Goal: Information Seeking & Learning: Check status

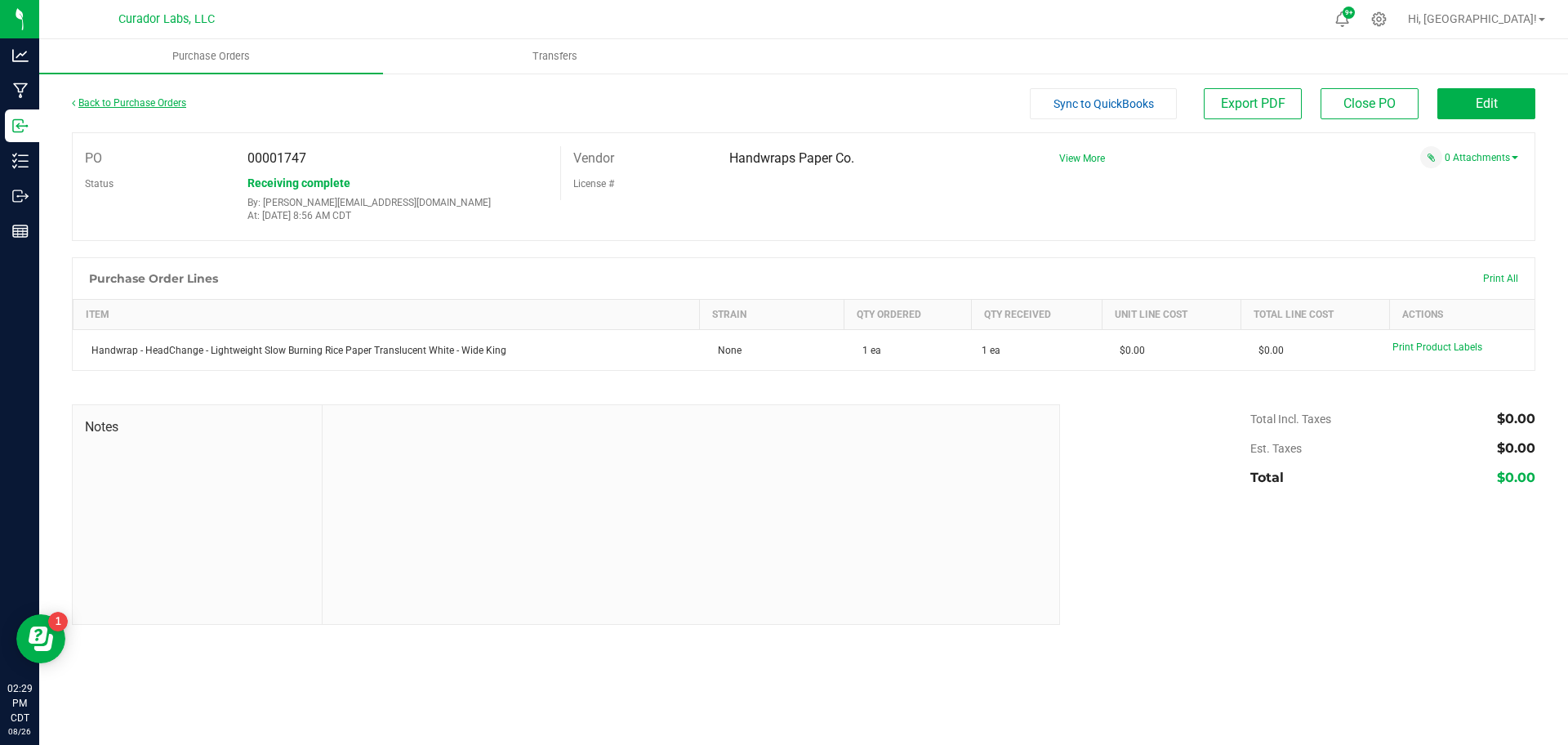
click at [148, 102] on link "Back to Purchase Orders" at bounding box center [129, 102] width 114 height 12
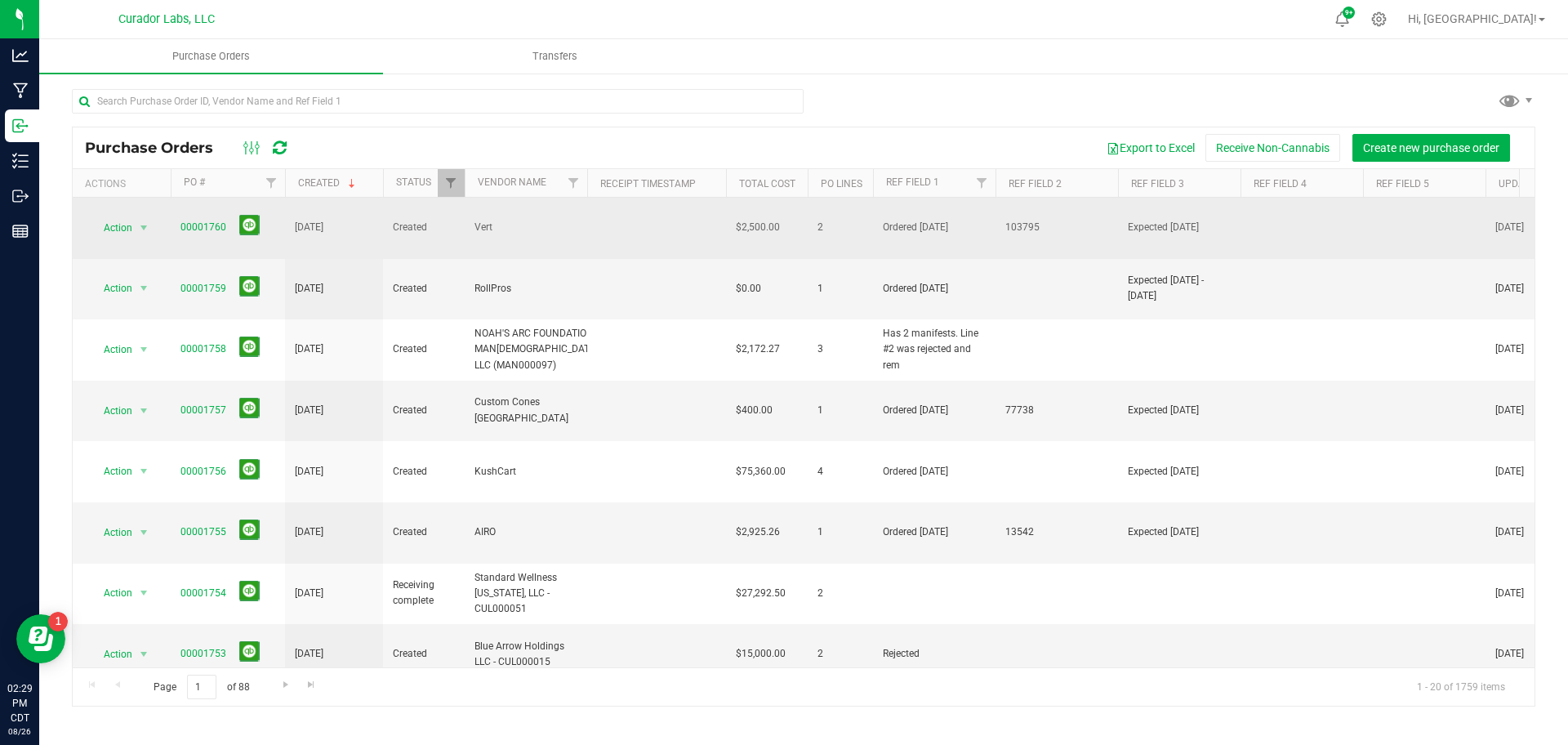
drag, startPoint x: 1053, startPoint y: 216, endPoint x: 962, endPoint y: 233, distance: 92.6
click at [962, 233] on tr "Action Action Cancel purchase order Close purchase order Edit purchase order PO…" at bounding box center [1066, 228] width 1985 height 61
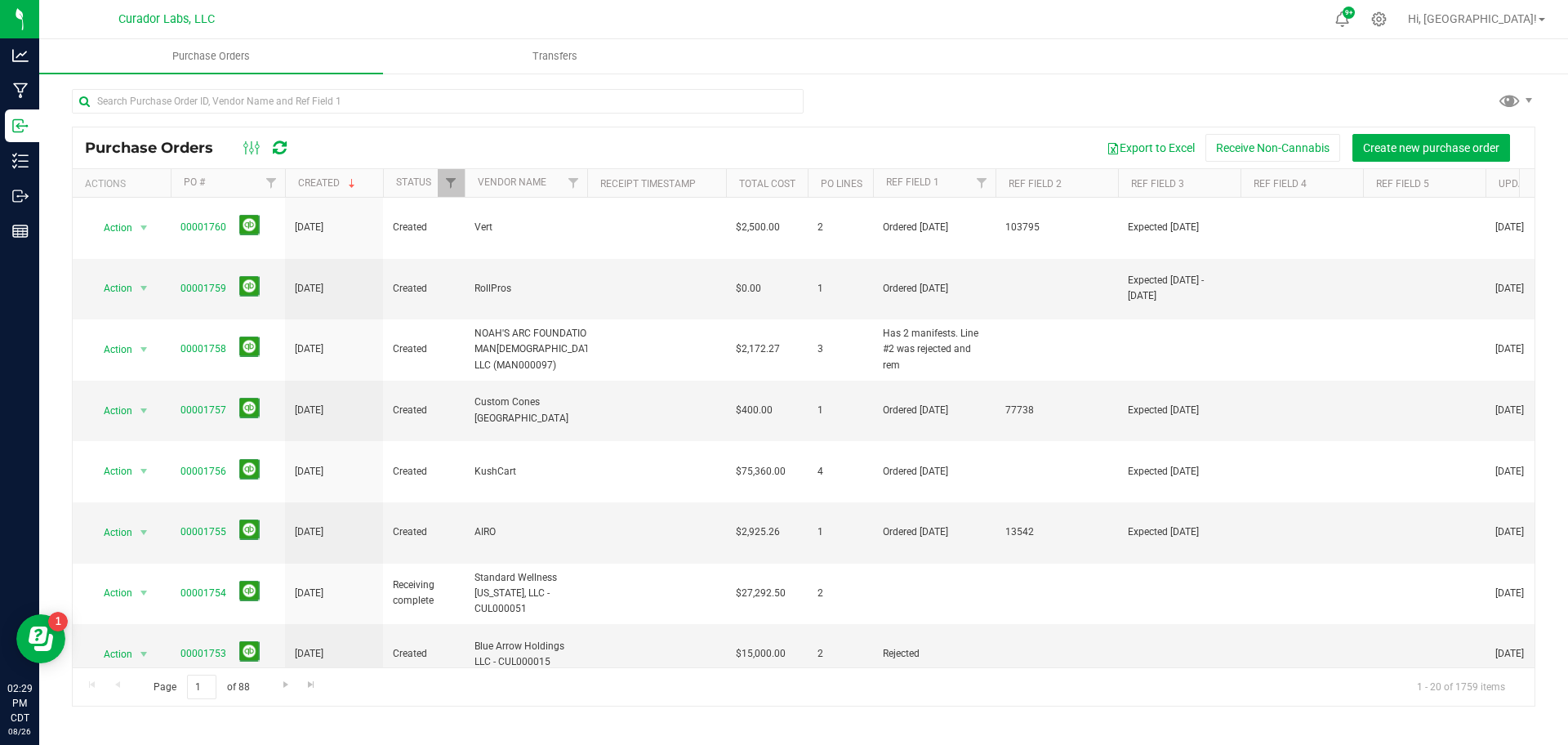
copy tr "103795"
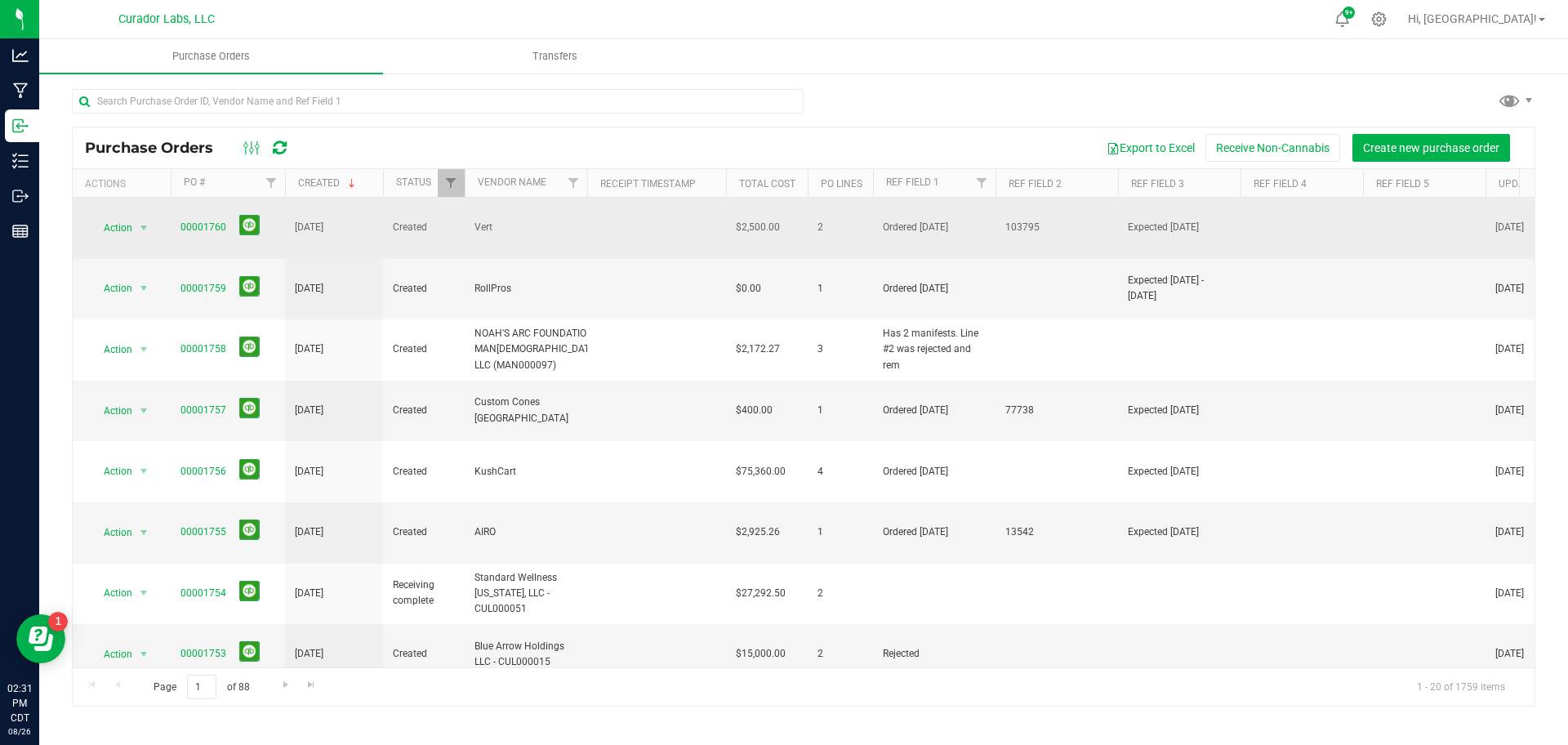
click at [223, 223] on span "00001760" at bounding box center [203, 227] width 45 height 15
click at [216, 221] on link "00001760" at bounding box center [203, 226] width 45 height 12
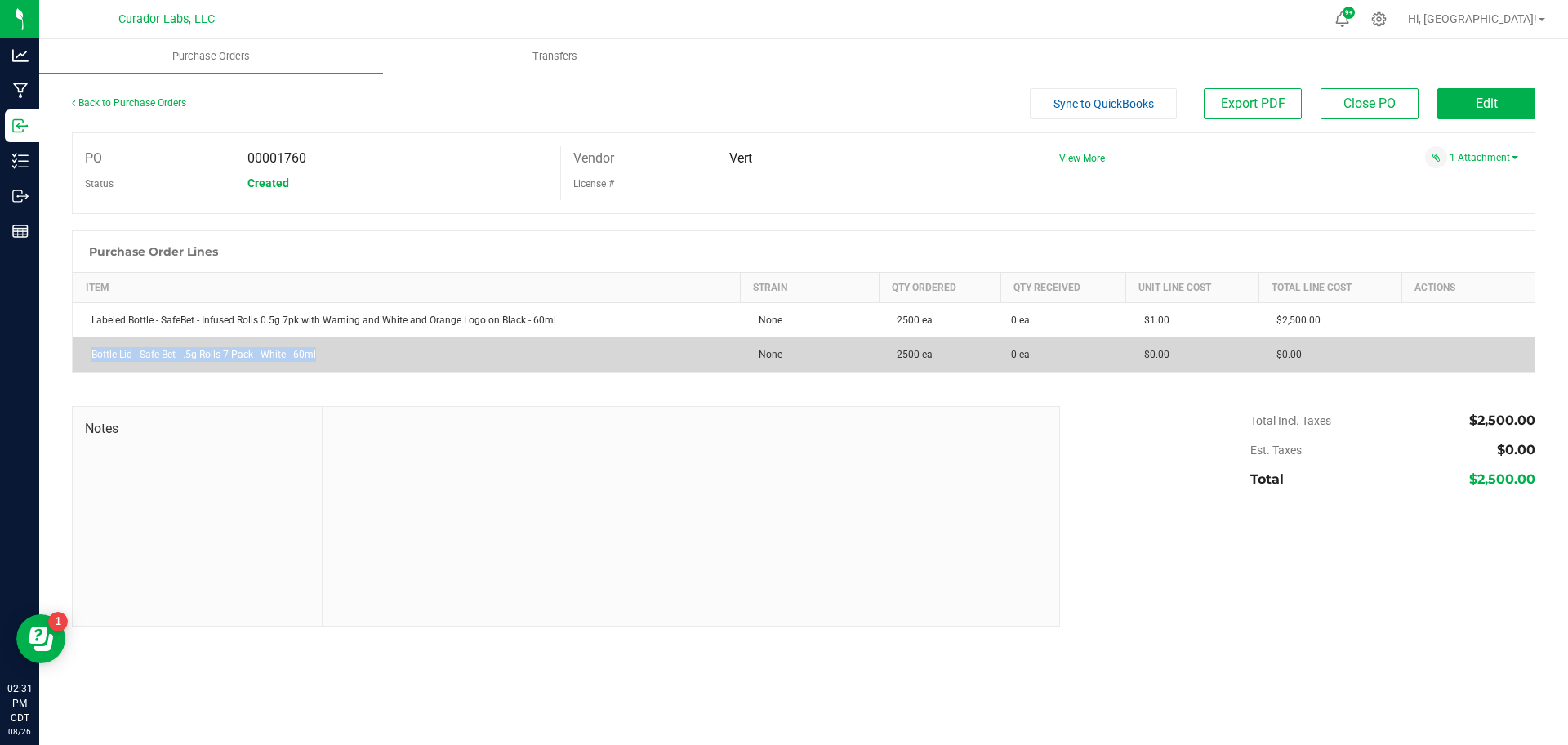
drag, startPoint x: 319, startPoint y: 353, endPoint x: 91, endPoint y: 347, distance: 228.1
click at [91, 348] on div "Bottle Lid - Safe Bet - .5g Rolls 7 Pack - White - 60ml" at bounding box center [407, 355] width 648 height 15
copy div "Bottle Lid - Safe Bet - .5g Rolls 7 Pack - White - 60ml"
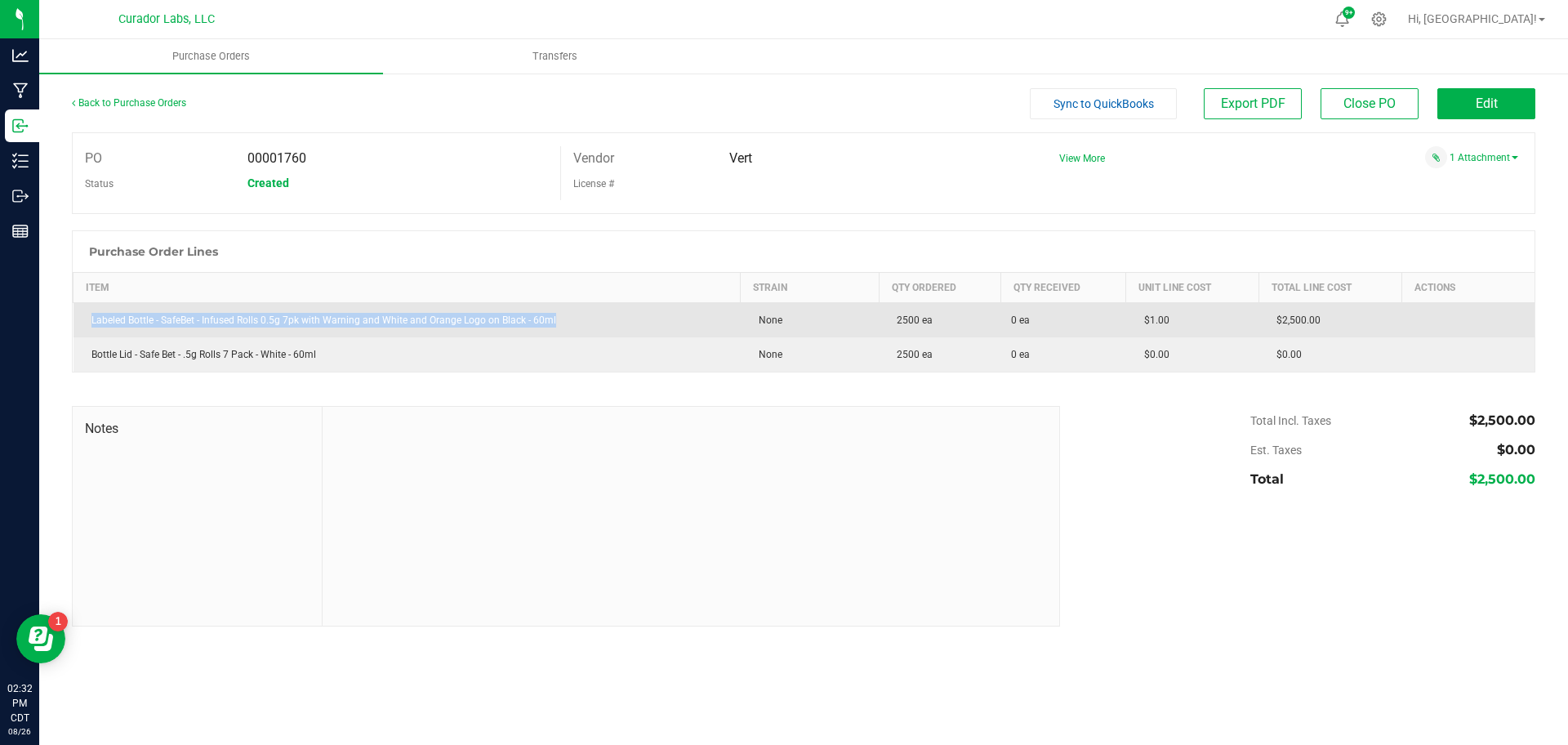
drag, startPoint x: 562, startPoint y: 319, endPoint x: 91, endPoint y: 330, distance: 471.1
click at [91, 330] on td "Labeled Bottle - SafeBet - Infused Rolls 0.5g 7pk with Warning and White and Or…" at bounding box center [407, 320] width 667 height 35
copy div "Labeled Bottle - SafeBet - Infused Rolls 0.5g 7pk with Warning and White and Or…"
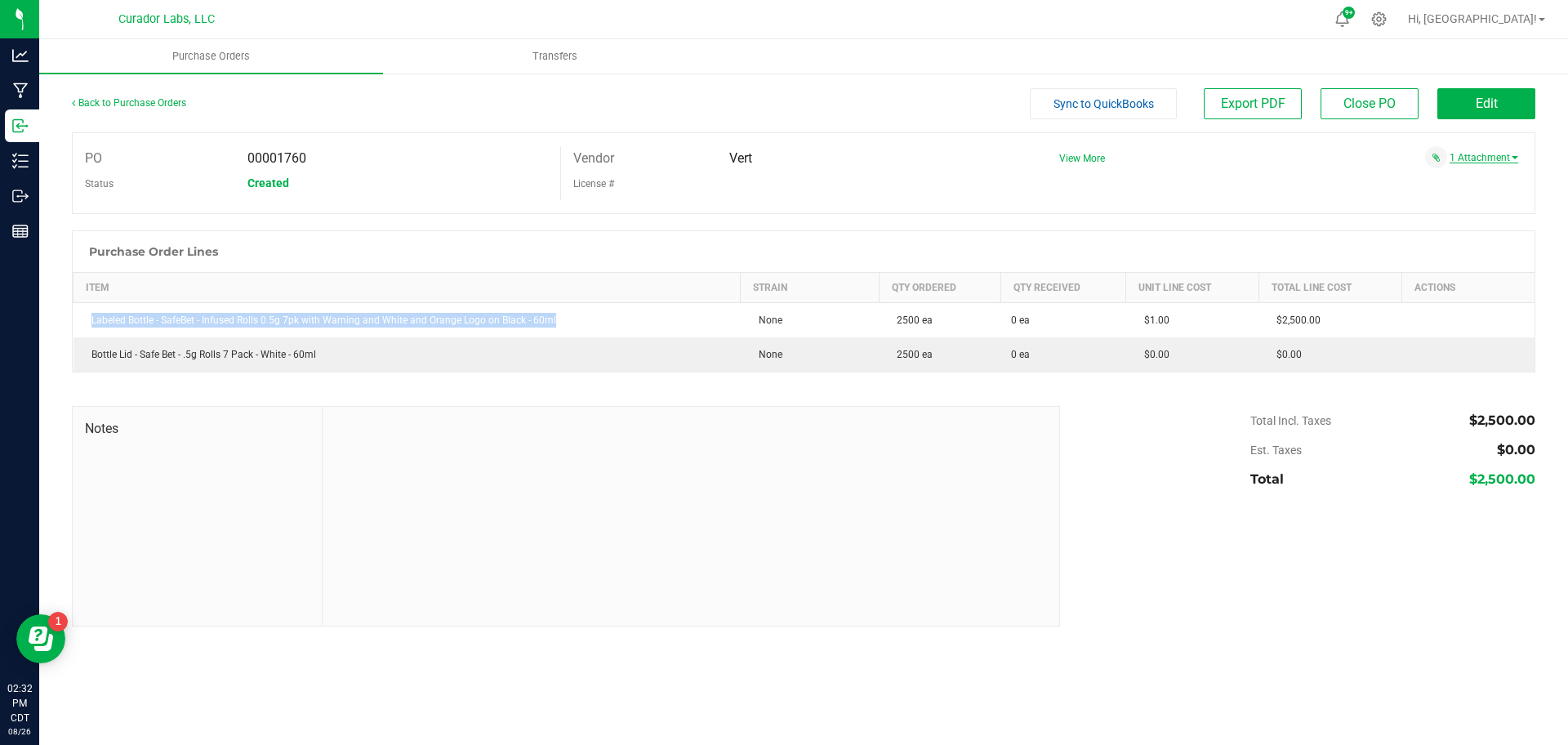
click at [1475, 160] on link "1 Attachment" at bounding box center [1483, 158] width 69 height 12
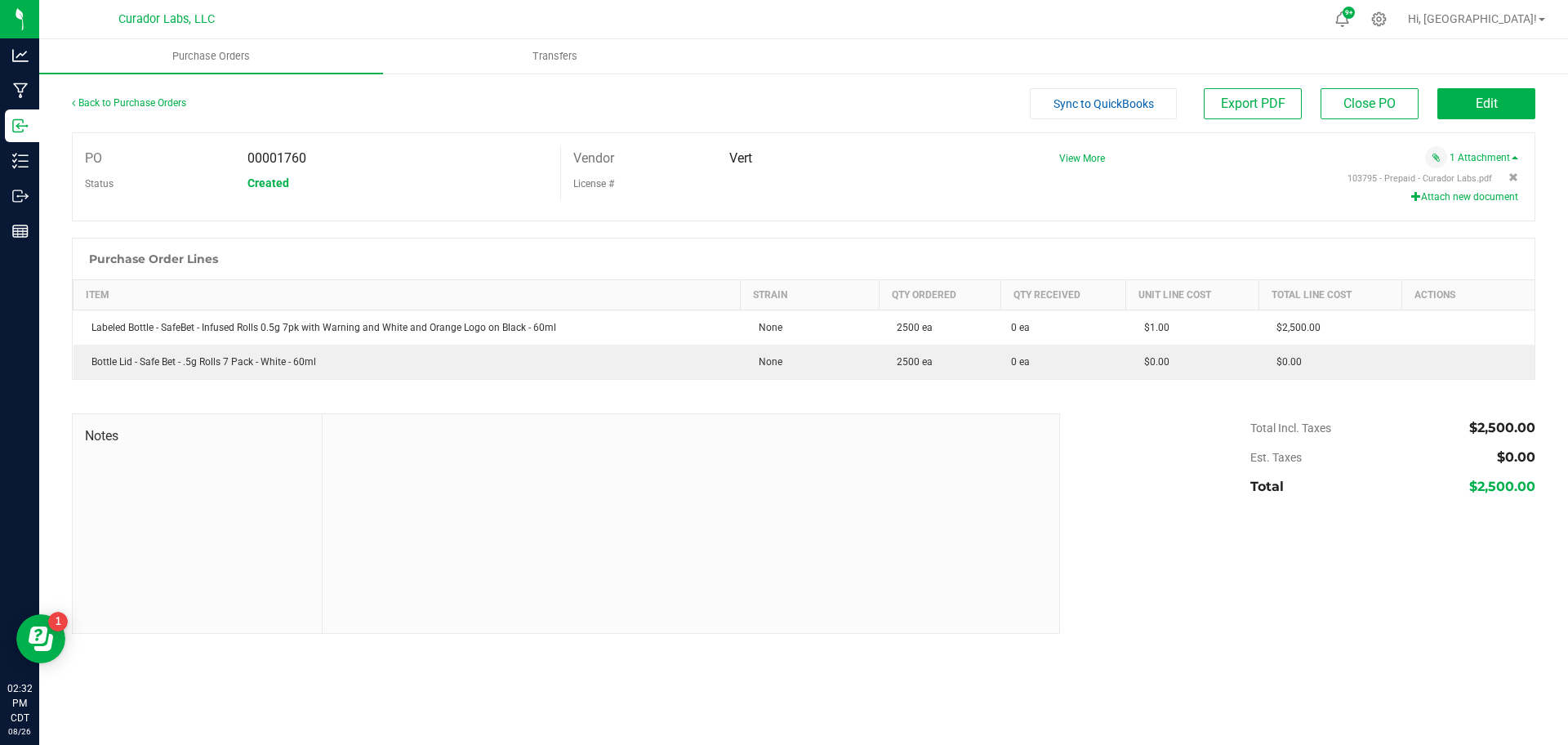
click at [281, 159] on span "00001760" at bounding box center [277, 158] width 59 height 15
click at [143, 110] on div "Back to Purchase Orders" at bounding box center [255, 102] width 366 height 29
click at [144, 102] on link "Back to Purchase Orders" at bounding box center [129, 102] width 114 height 12
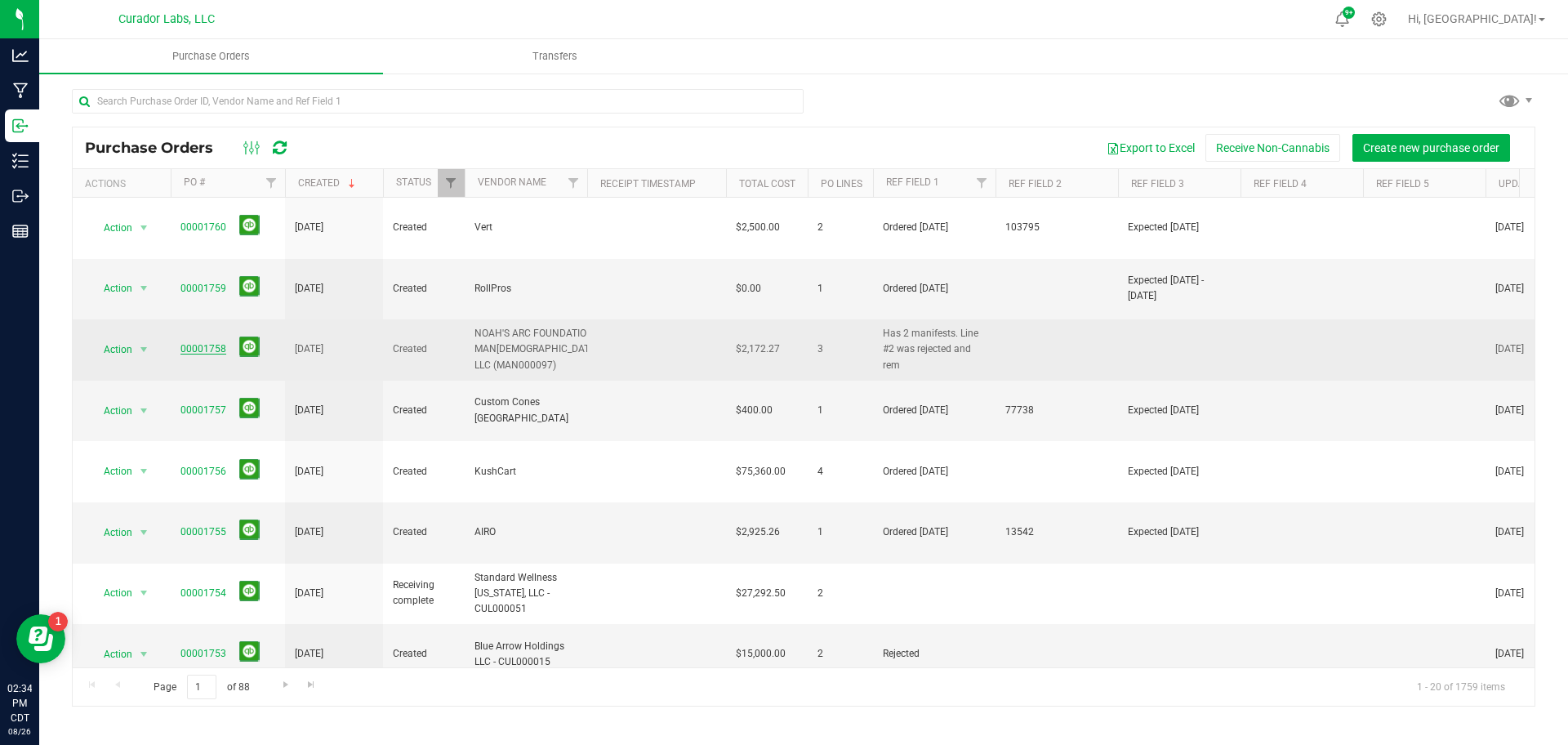
click at [192, 343] on link "00001758" at bounding box center [203, 348] width 45 height 12
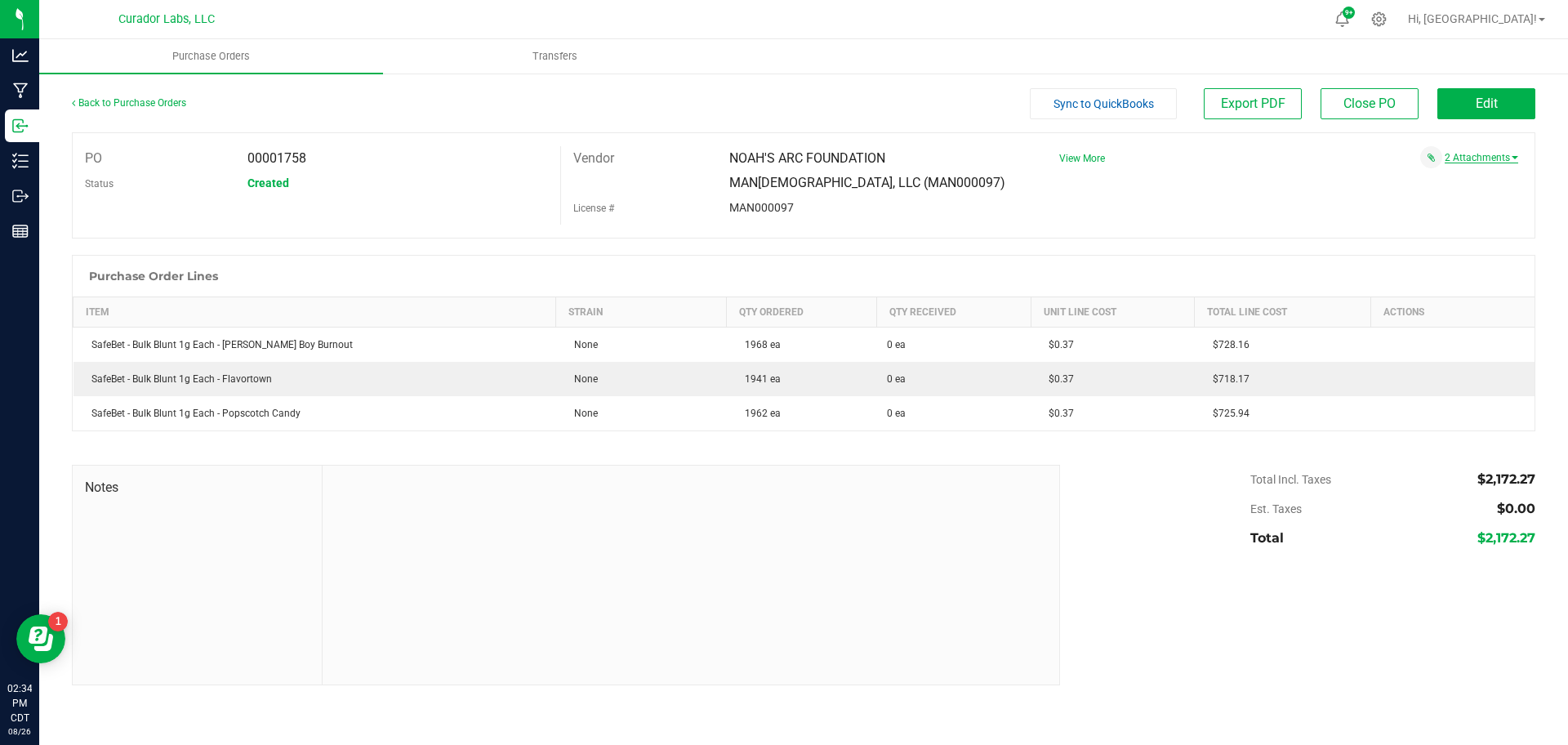
click at [1472, 159] on link "2 Attachments" at bounding box center [1482, 158] width 74 height 12
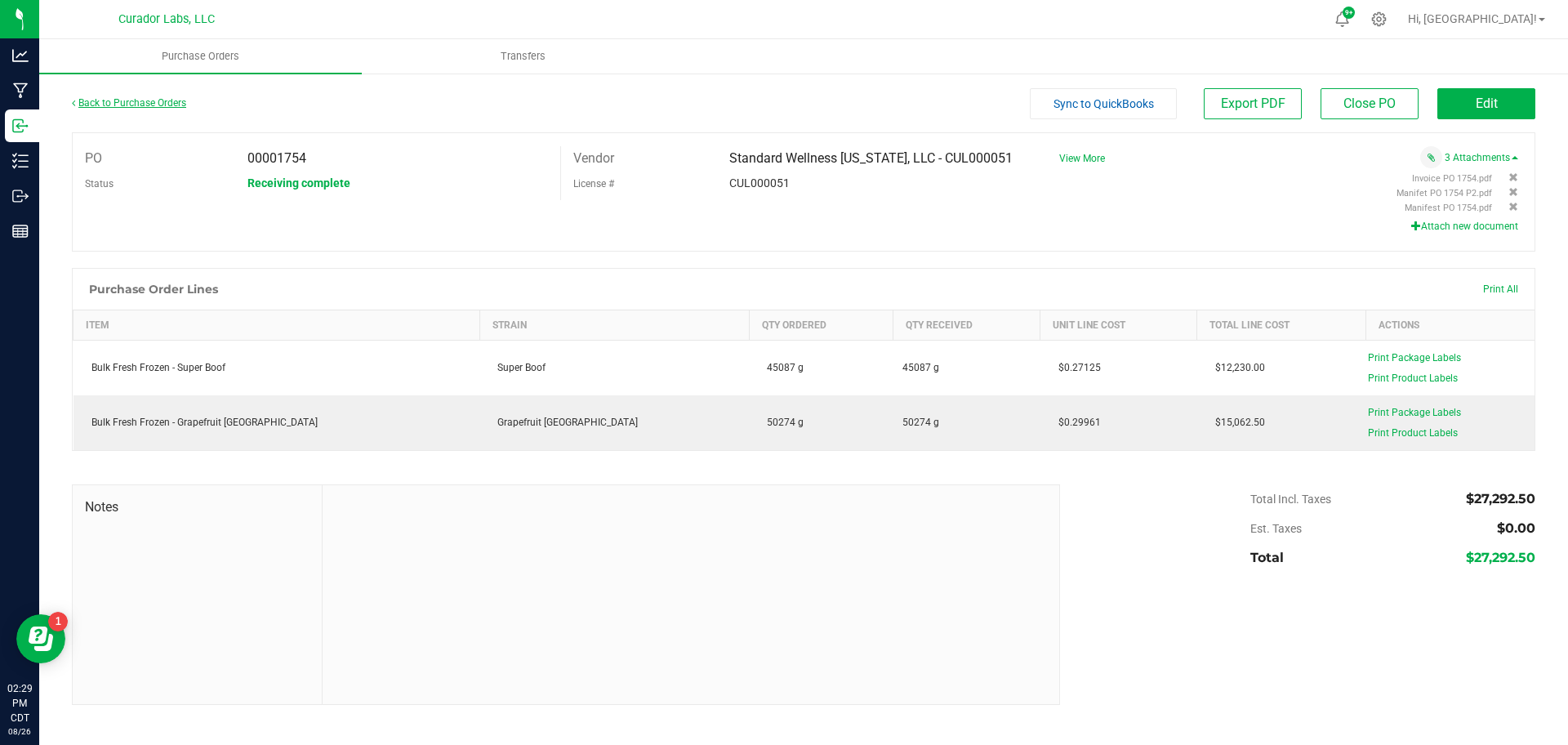
click at [157, 97] on link "Back to Purchase Orders" at bounding box center [129, 102] width 114 height 12
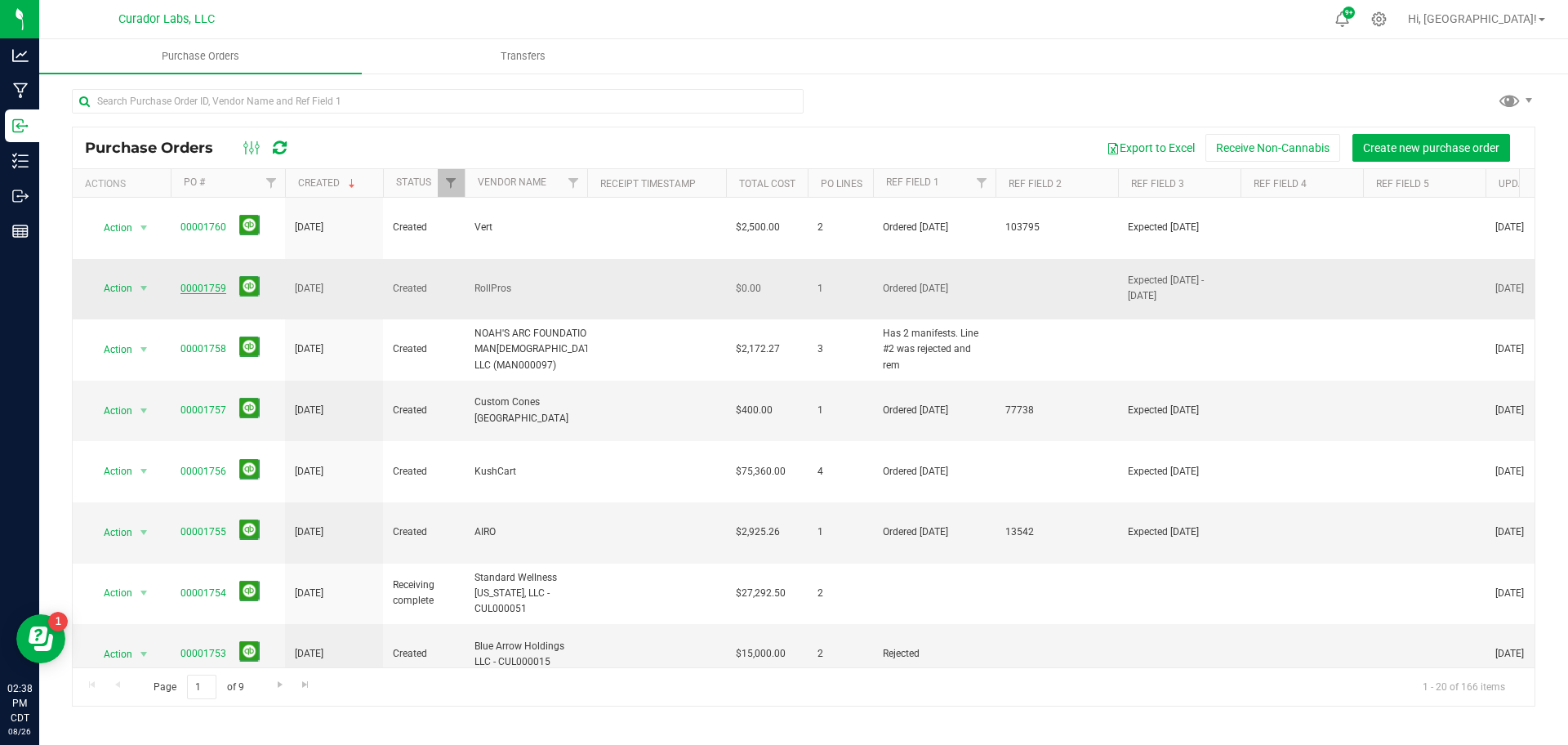
click at [207, 282] on link "00001759" at bounding box center [203, 288] width 45 height 12
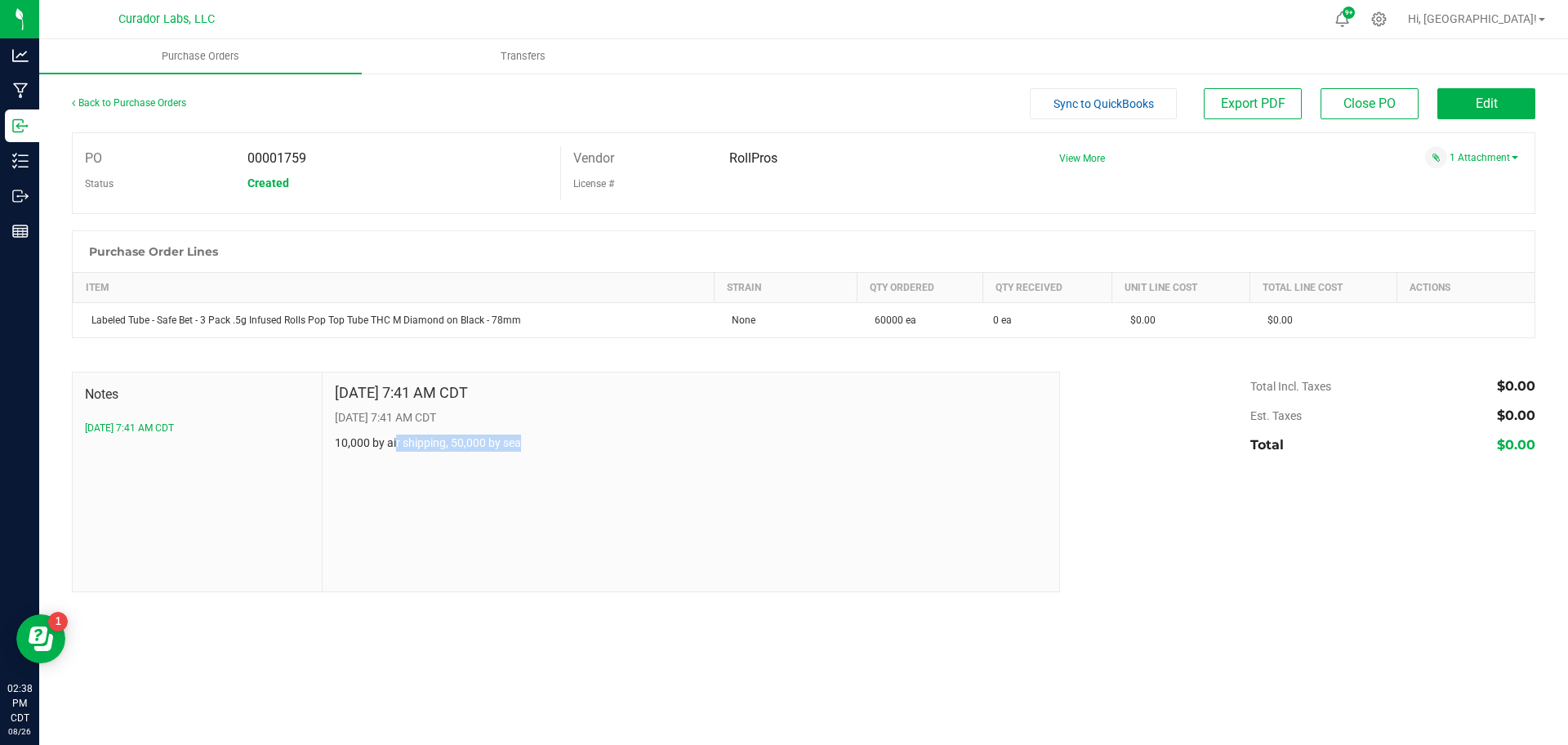
drag, startPoint x: 395, startPoint y: 442, endPoint x: 532, endPoint y: 458, distance: 137.9
click at [532, 458] on div "[DATE] 7:41 AM CDT [DATE] 7:41 AM CDT 10,000 by air shipping, 50,000 by sea" at bounding box center [690, 482] width 737 height 219
click at [159, 95] on div "Back to Purchase Orders" at bounding box center [255, 102] width 366 height 29
click at [156, 98] on link "Back to Purchase Orders" at bounding box center [129, 102] width 114 height 12
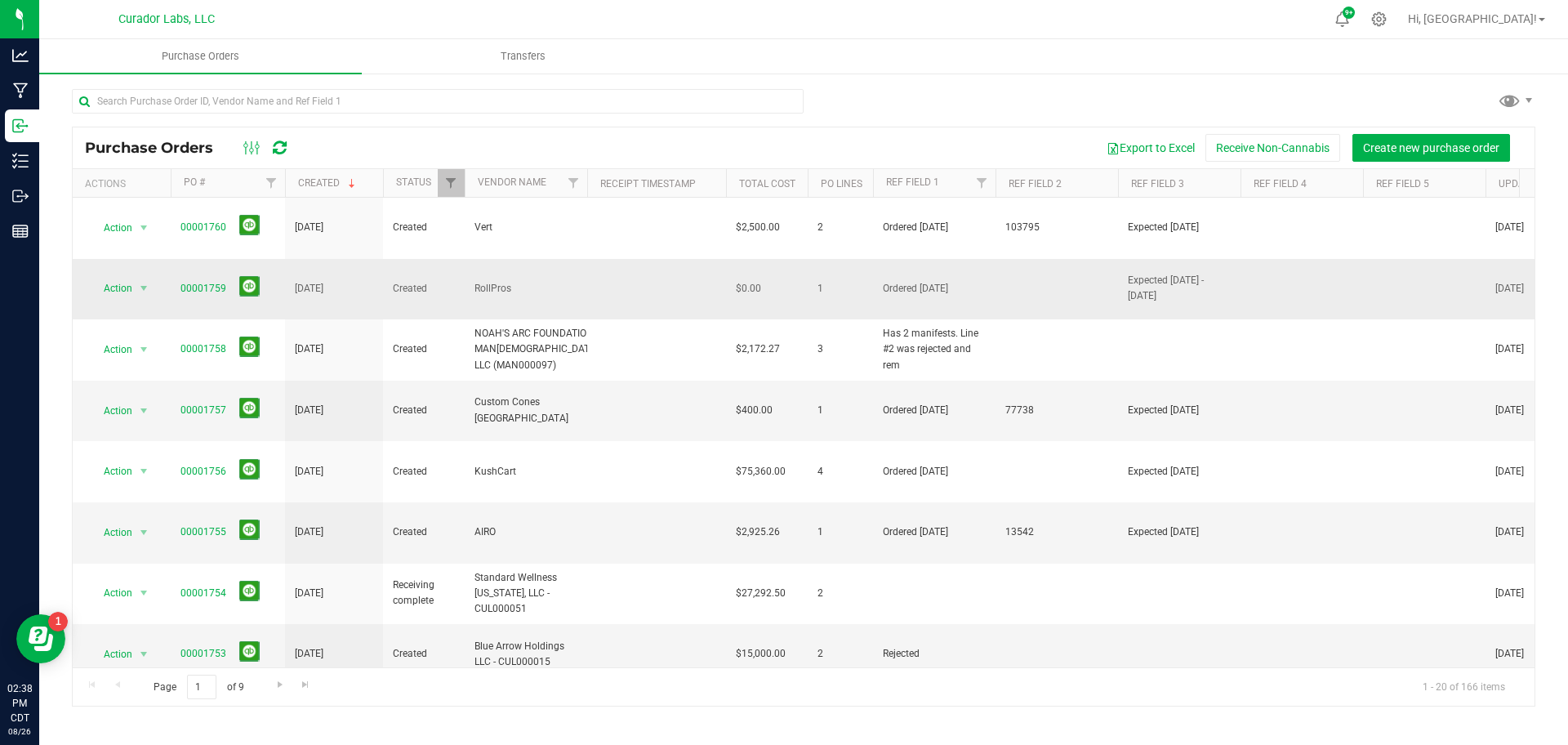
click at [911, 281] on span "Ordered [DATE]" at bounding box center [935, 288] width 103 height 15
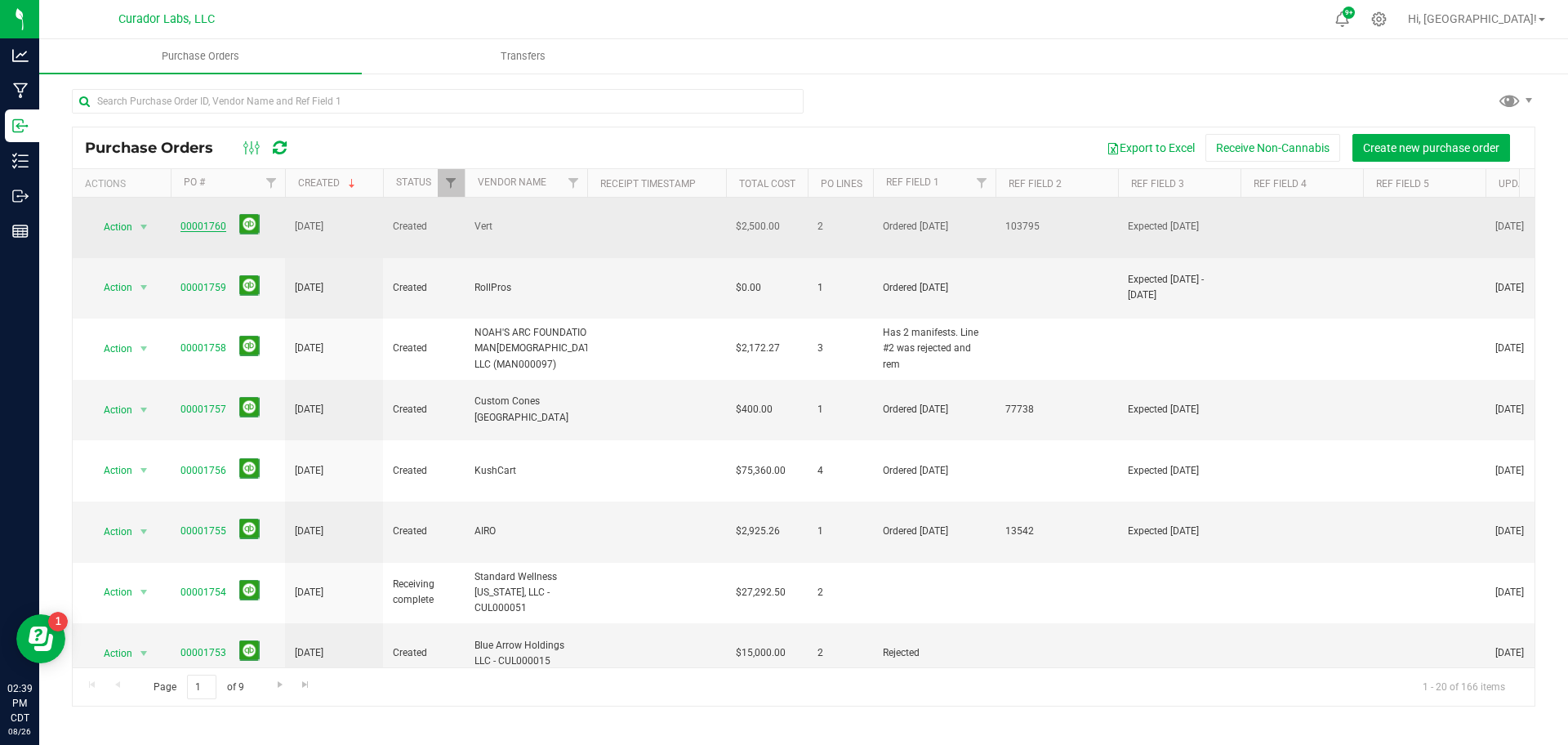
click at [202, 221] on link "00001760" at bounding box center [203, 226] width 45 height 12
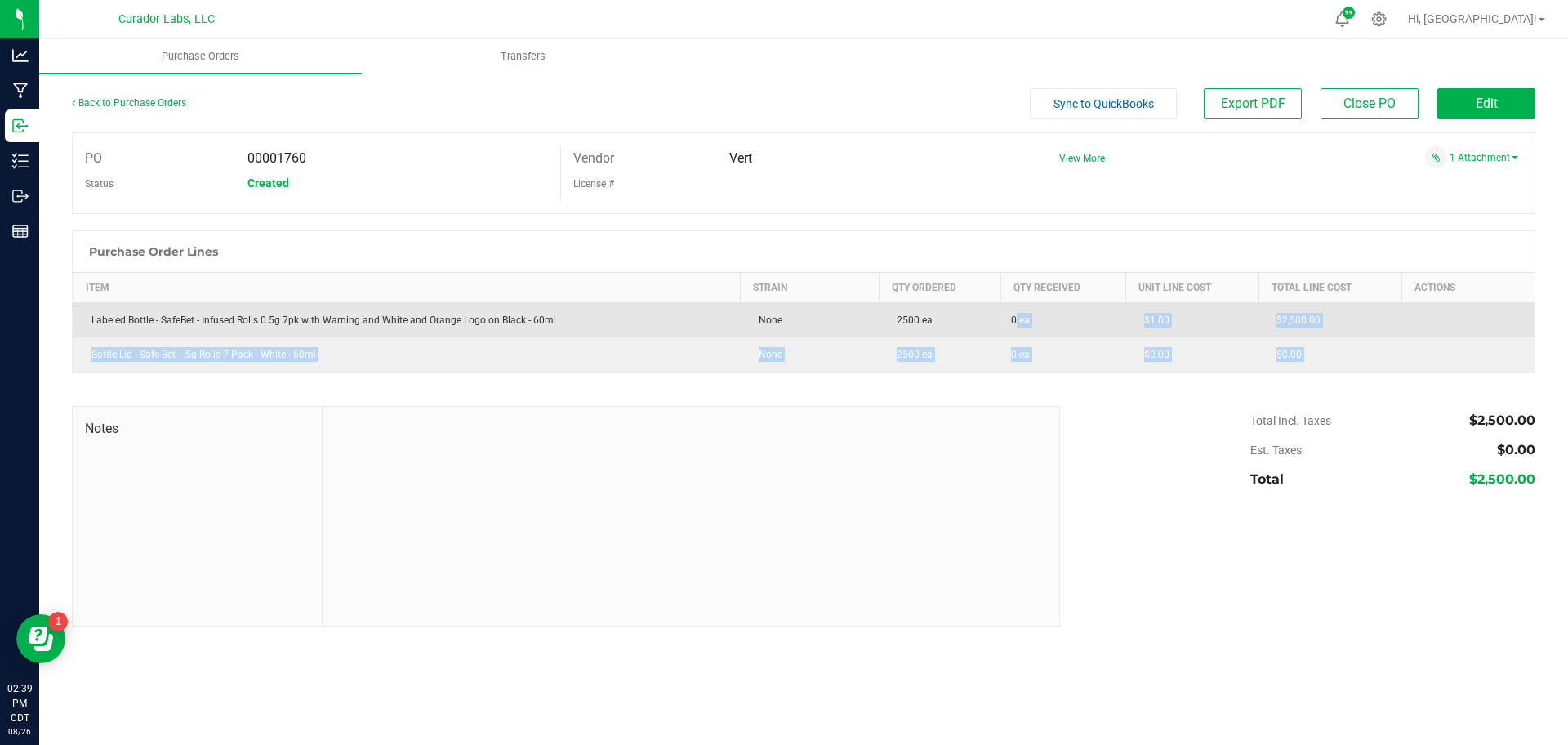
drag, startPoint x: 1041, startPoint y: 382, endPoint x: 1003, endPoint y: 320, distance: 72.7
click at [1003, 320] on div "Back to Purchase Orders Sync to QuickBooks Export PDF Close PO Edit PO 00001760…" at bounding box center [804, 357] width 1464 height 538
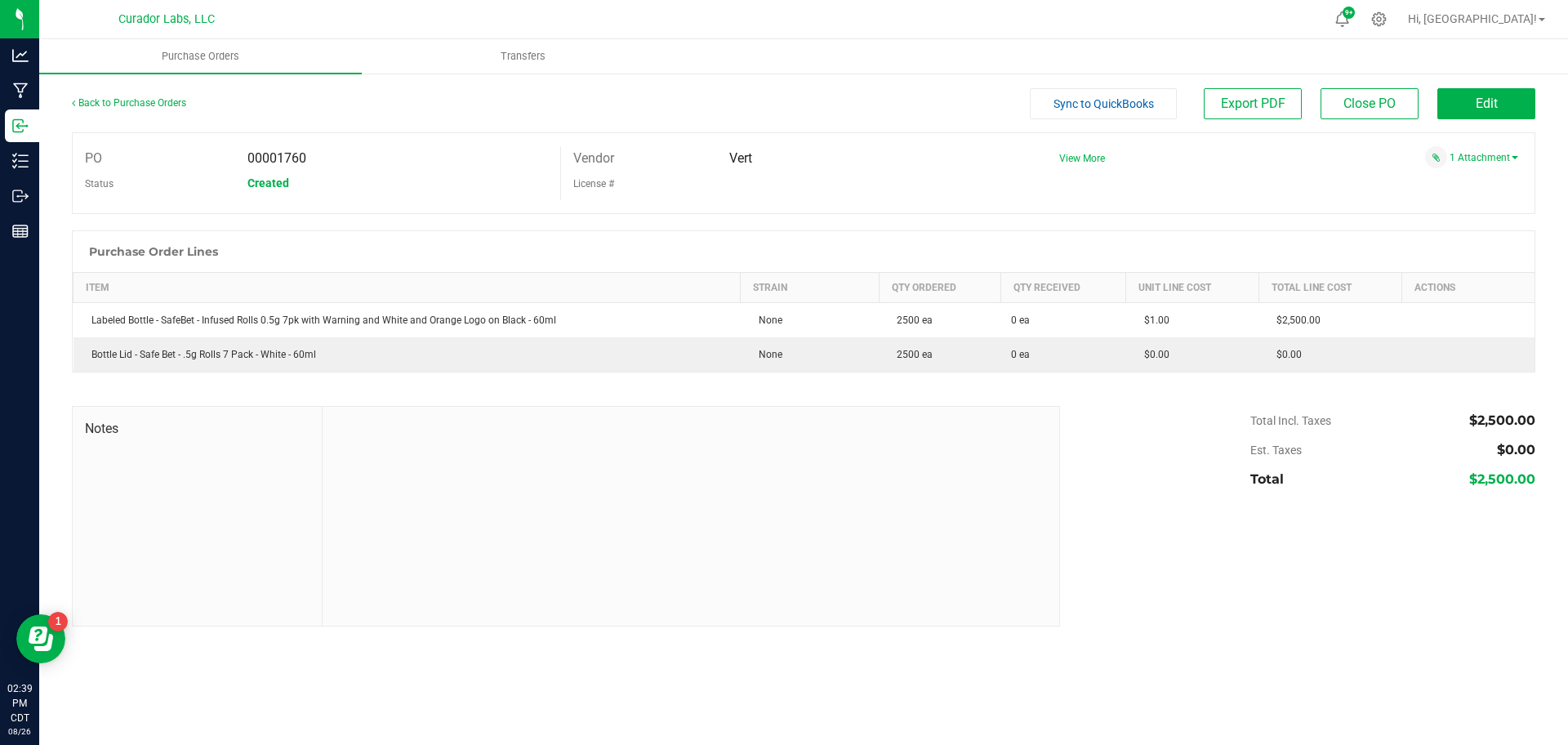
click at [1466, 404] on div at bounding box center [804, 397] width 1464 height 16
drag, startPoint x: 1480, startPoint y: 428, endPoint x: 1536, endPoint y: 449, distance: 59.8
click at [1536, 449] on div "Back to Purchase Orders Sync to QuickBooks Export PDF Close PO Edit PO 00001760…" at bounding box center [804, 357] width 1529 height 571
click at [1511, 442] on span "$0.00" at bounding box center [1515, 449] width 38 height 15
click at [1487, 484] on span "$2,500.00" at bounding box center [1502, 479] width 66 height 15
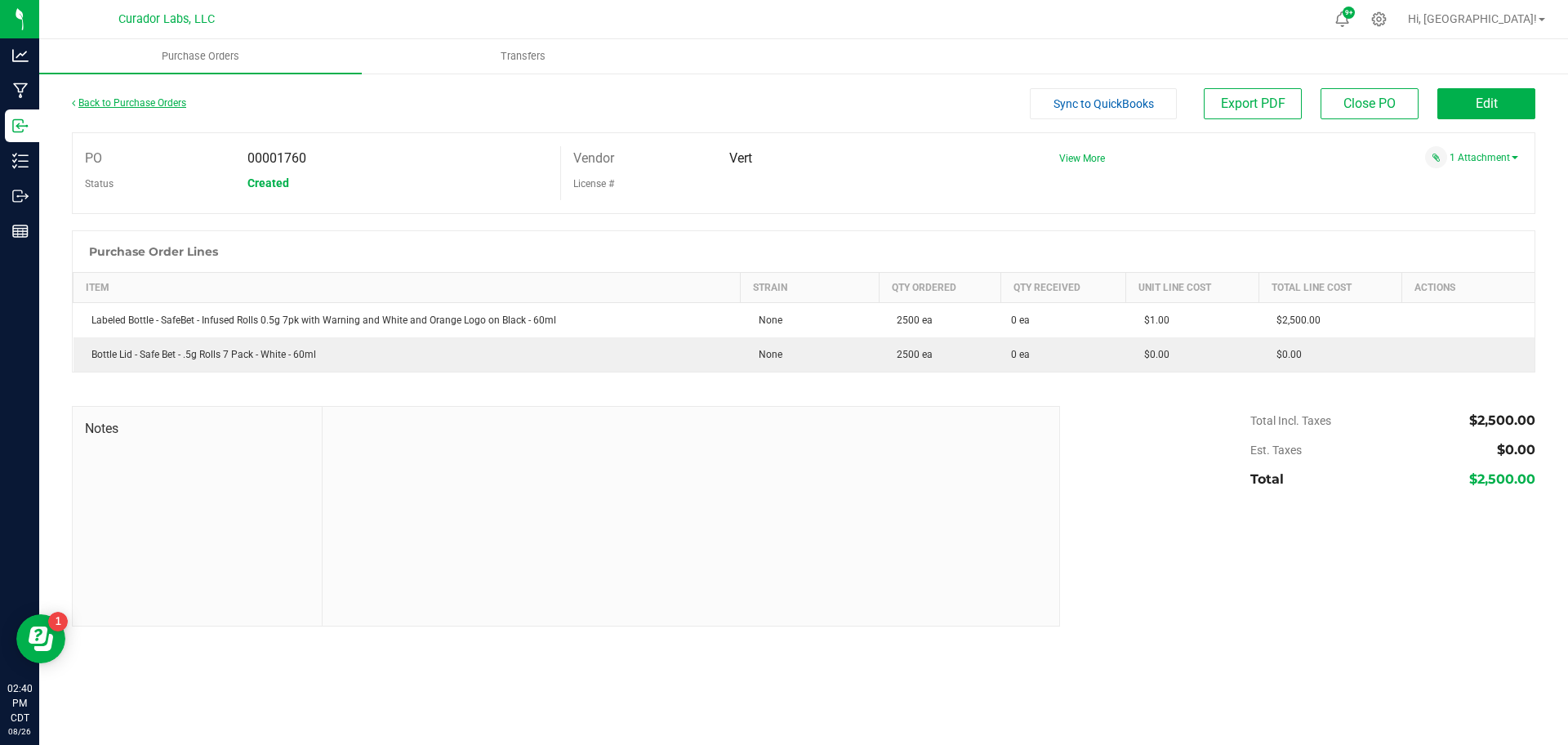
click at [131, 103] on link "Back to Purchase Orders" at bounding box center [129, 102] width 114 height 12
